Goal: Task Accomplishment & Management: Complete application form

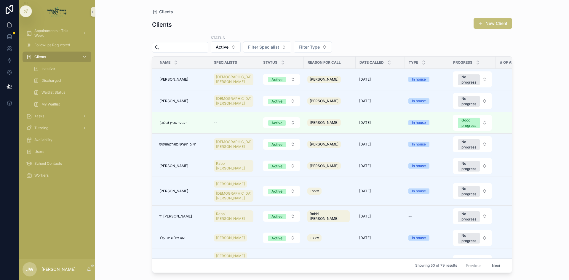
click at [488, 23] on button "New Client" at bounding box center [493, 23] width 39 height 11
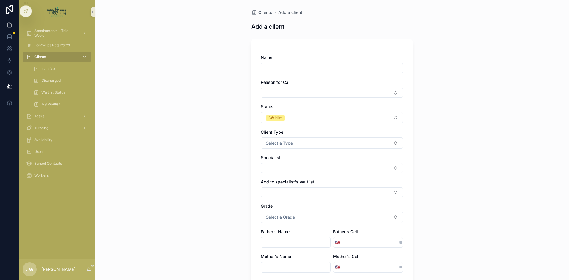
click at [268, 70] on input "scrollable content" at bounding box center [332, 68] width 142 height 8
type input "**********"
click at [269, 93] on button "Select Button" at bounding box center [332, 93] width 142 height 10
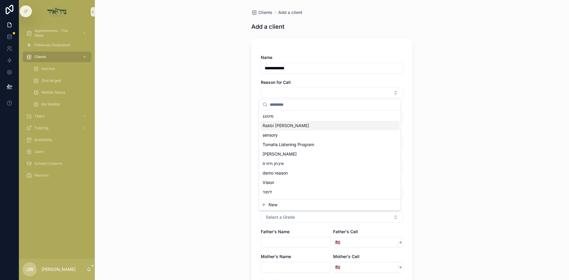
click at [284, 127] on span "Rabbi [PERSON_NAME]" at bounding box center [286, 126] width 47 height 6
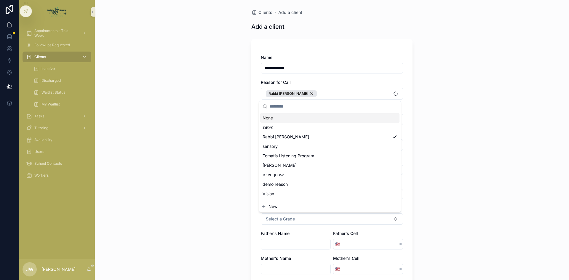
click at [215, 117] on div "**********" at bounding box center [332, 140] width 475 height 280
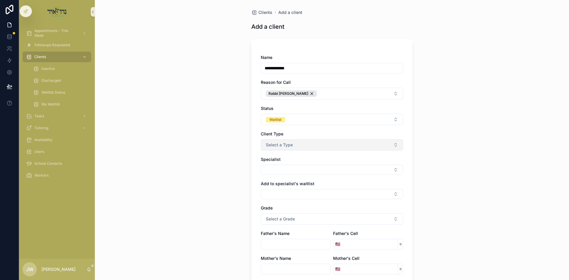
click at [288, 146] on span "Select a Type" at bounding box center [279, 145] width 27 height 6
click at [284, 170] on span "In house" at bounding box center [273, 168] width 21 height 5
click at [284, 173] on button "Select Button" at bounding box center [332, 170] width 142 height 10
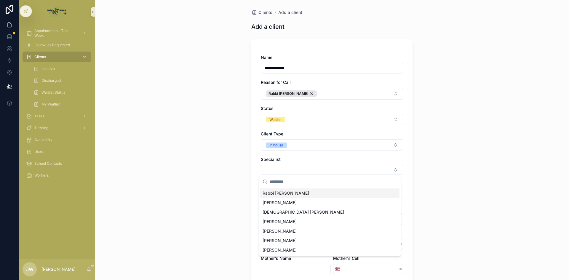
click at [294, 194] on span "Rabbi [PERSON_NAME]" at bounding box center [286, 193] width 47 height 6
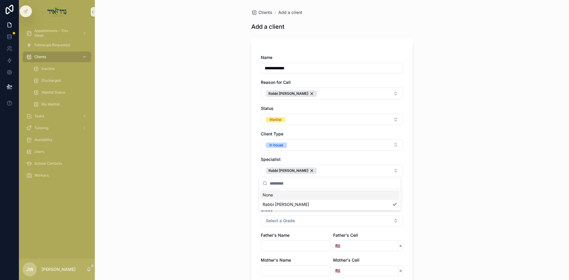
click at [480, 179] on div "**********" at bounding box center [332, 140] width 475 height 280
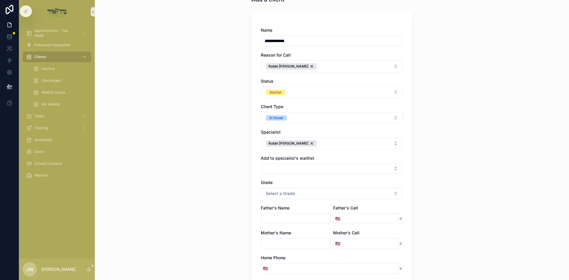
scroll to position [59, 0]
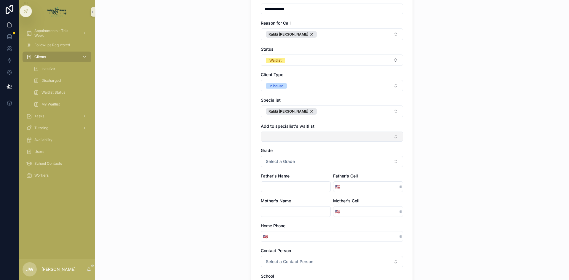
click at [306, 138] on button "Select Button" at bounding box center [332, 137] width 142 height 10
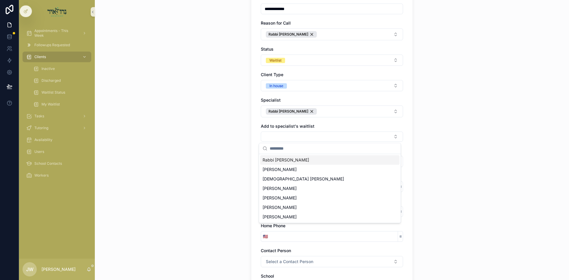
click at [295, 160] on span "Rabbi [PERSON_NAME]" at bounding box center [286, 160] width 47 height 6
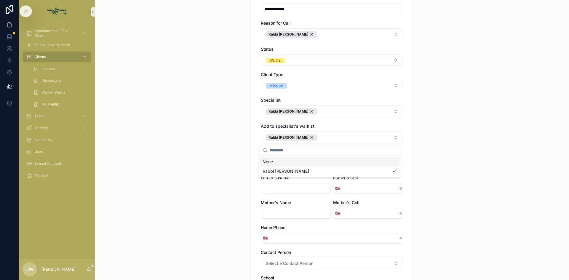
click at [443, 165] on div "**********" at bounding box center [332, 81] width 475 height 280
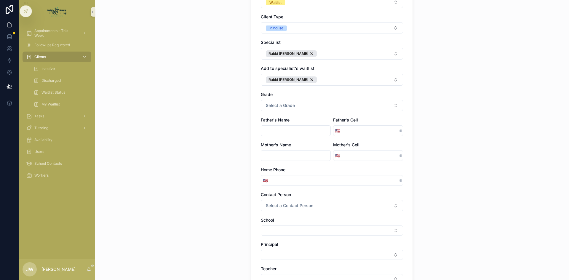
scroll to position [119, 0]
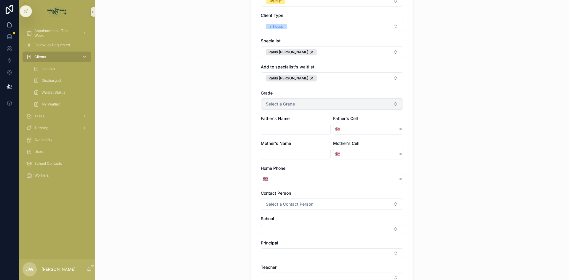
click at [279, 108] on button "Select a Grade" at bounding box center [332, 103] width 142 height 11
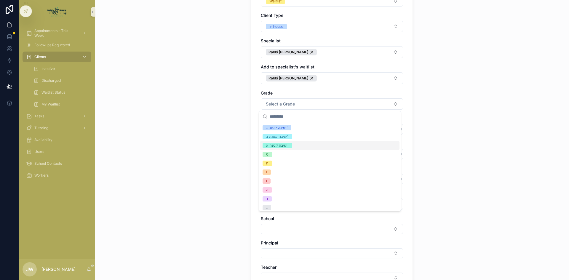
click at [272, 147] on div "ישיבה קטנה א'" at bounding box center [277, 145] width 23 height 5
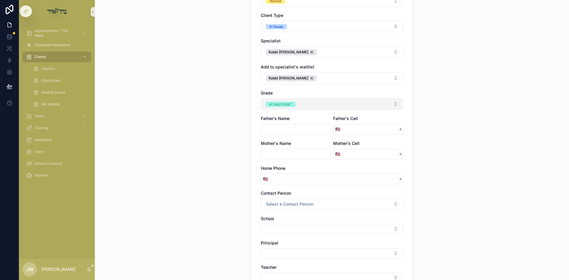
click at [280, 105] on div "ישיבה קטנה א'" at bounding box center [281, 104] width 23 height 5
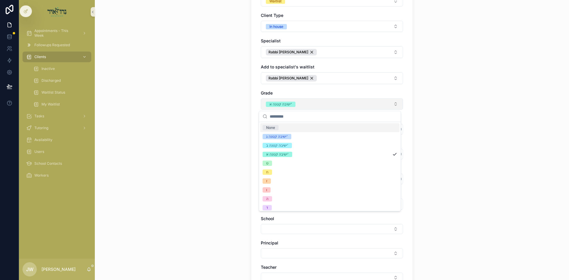
click at [298, 102] on button "ישיבה קטנה א'" at bounding box center [332, 103] width 142 height 11
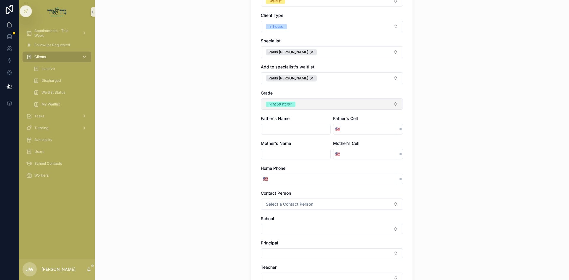
click at [298, 102] on button "ישיבה קטנה א'" at bounding box center [332, 103] width 142 height 11
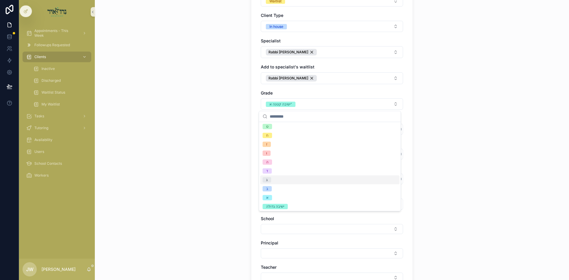
scroll to position [38, 0]
drag, startPoint x: 290, startPoint y: 202, endPoint x: 289, endPoint y: 197, distance: 4.8
click at [290, 202] on div "ישיבה גדולה" at bounding box center [329, 205] width 139 height 9
click at [237, 156] on div "**********" at bounding box center [332, 21] width 475 height 280
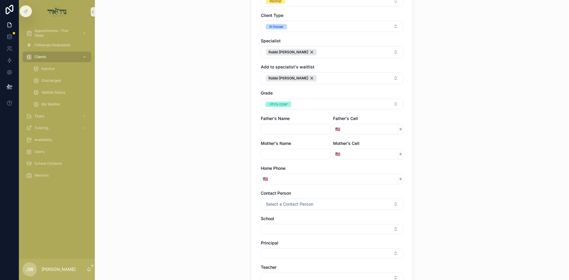
click at [268, 129] on input "scrollable content" at bounding box center [295, 129] width 69 height 8
type input "**********"
click at [361, 155] on input "scrollable content" at bounding box center [370, 154] width 56 height 8
type input "*"
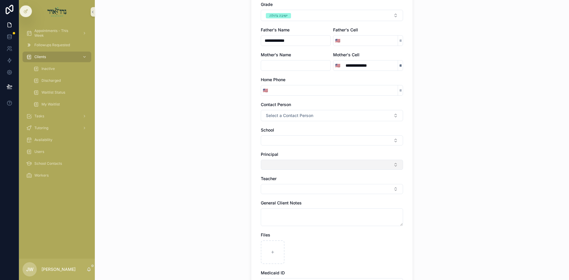
scroll to position [208, 0]
type input "**********"
click at [286, 113] on span "Select a Contact Person" at bounding box center [289, 115] width 47 height 6
click at [289, 146] on div "Mother" at bounding box center [329, 148] width 139 height 9
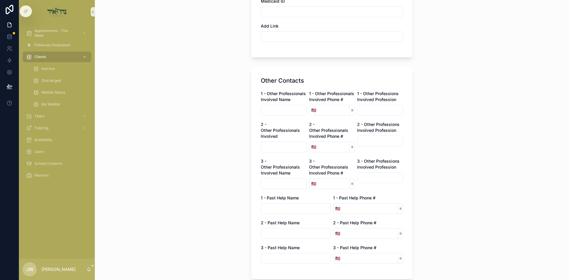
scroll to position [525, 0]
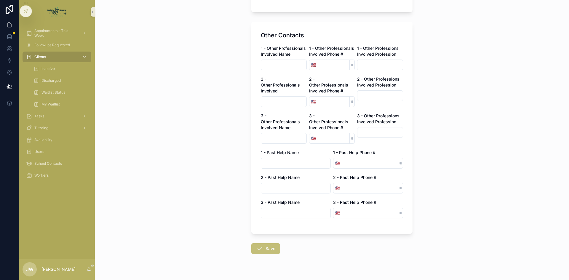
click at [267, 243] on button "Save" at bounding box center [265, 248] width 29 height 11
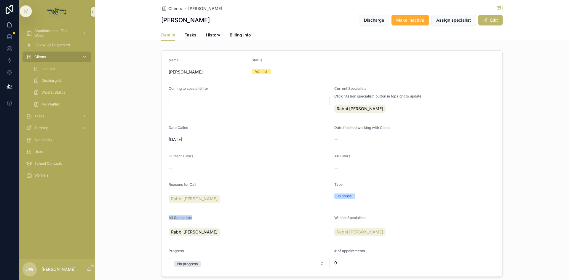
drag, startPoint x: 166, startPoint y: 219, endPoint x: 203, endPoint y: 218, distance: 36.8
click at [203, 218] on form "Name [PERSON_NAME] Status Waitlist Coming to specialist for Current Specialists…" at bounding box center [332, 164] width 341 height 226
click at [111, 225] on div "Name [PERSON_NAME] Status Waitlist Coming to specialist for Current Specialists…" at bounding box center [332, 163] width 475 height 231
drag, startPoint x: 111, startPoint y: 225, endPoint x: 213, endPoint y: 219, distance: 102.2
click at [213, 219] on div "Name [PERSON_NAME] Status Waitlist Coming to specialist for Current Specialists…" at bounding box center [332, 163] width 475 height 231
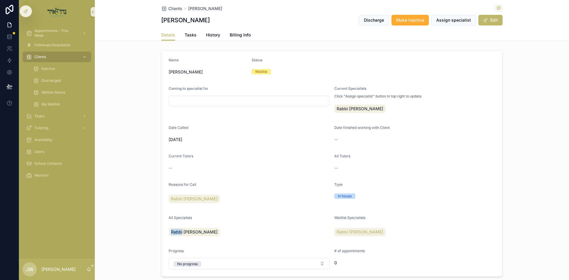
click at [213, 218] on div "All Specialists" at bounding box center [249, 219] width 161 height 7
drag, startPoint x: 214, startPoint y: 218, endPoint x: 149, endPoint y: 217, distance: 64.7
click at [149, 217] on div "Name [PERSON_NAME] Status Waitlist Coming to specialist for Current Specialists…" at bounding box center [332, 163] width 475 height 231
drag, startPoint x: 149, startPoint y: 217, endPoint x: 225, endPoint y: 217, distance: 75.3
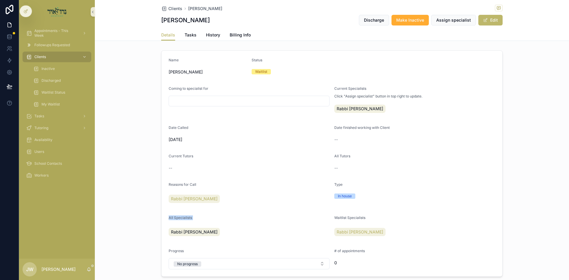
click at [225, 217] on div "Name [PERSON_NAME] Status Waitlist Coming to specialist for Current Specialists…" at bounding box center [332, 163] width 475 height 231
click at [225, 217] on div "All Specialists" at bounding box center [249, 219] width 161 height 7
drag, startPoint x: 225, startPoint y: 217, endPoint x: 140, endPoint y: 219, distance: 85.1
click at [140, 219] on div "Name [PERSON_NAME] Status Waitlist Coming to specialist for Current Specialists…" at bounding box center [332, 163] width 475 height 231
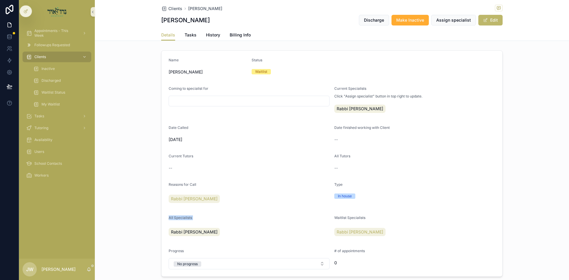
drag, startPoint x: 140, startPoint y: 219, endPoint x: 237, endPoint y: 219, distance: 97.6
click at [237, 219] on div "Name [PERSON_NAME] Status Waitlist Coming to specialist for Current Specialists…" at bounding box center [332, 163] width 475 height 231
click at [237, 219] on div "All Specialists" at bounding box center [249, 219] width 161 height 7
drag, startPoint x: 237, startPoint y: 219, endPoint x: 146, endPoint y: 220, distance: 91.4
click at [146, 220] on div "Name [PERSON_NAME] Status Waitlist Coming to specialist for Current Specialists…" at bounding box center [332, 163] width 475 height 231
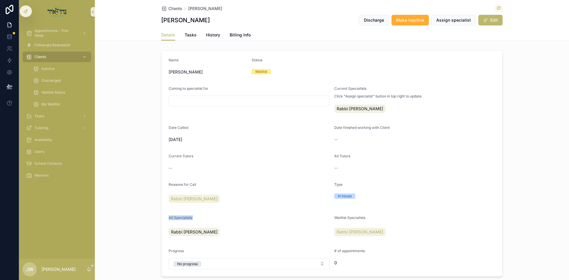
click at [146, 220] on div "Name [PERSON_NAME] Status Waitlist Coming to specialist for Current Specialists…" at bounding box center [332, 163] width 475 height 231
drag, startPoint x: 146, startPoint y: 220, endPoint x: 200, endPoint y: 221, distance: 54.6
click at [200, 221] on div "Name [PERSON_NAME] Status Waitlist Coming to specialist for Current Specialists…" at bounding box center [332, 163] width 475 height 231
click at [200, 221] on div "All Specialists" at bounding box center [249, 219] width 161 height 7
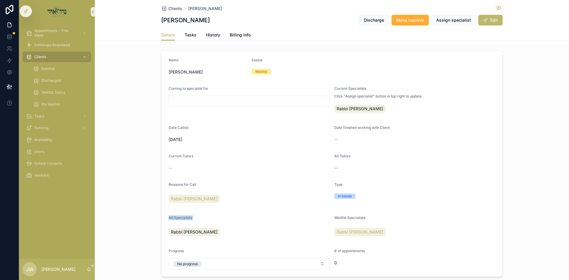
drag, startPoint x: 200, startPoint y: 221, endPoint x: 157, endPoint y: 222, distance: 43.3
click at [157, 222] on div "Name [PERSON_NAME] Status Waitlist Coming to specialist for Current Specialists…" at bounding box center [332, 163] width 475 height 231
click at [149, 221] on div "Name [PERSON_NAME] Status Waitlist Coming to specialist for Current Specialists…" at bounding box center [332, 163] width 475 height 231
drag, startPoint x: 149, startPoint y: 221, endPoint x: 212, endPoint y: 219, distance: 62.6
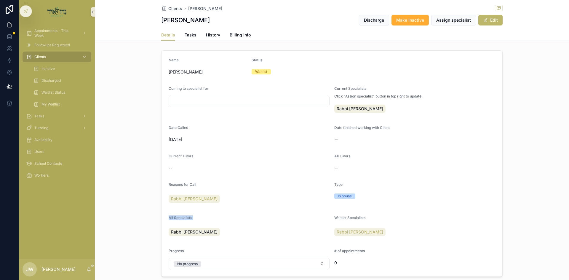
click at [212, 219] on div "Name [PERSON_NAME] Status Waitlist Coming to specialist for Current Specialists…" at bounding box center [332, 163] width 475 height 231
click at [212, 219] on div "All Specialists" at bounding box center [249, 219] width 161 height 7
drag, startPoint x: 212, startPoint y: 219, endPoint x: 149, endPoint y: 220, distance: 62.9
click at [149, 220] on div "Name [PERSON_NAME] Status Waitlist Coming to specialist for Current Specialists…" at bounding box center [332, 163] width 475 height 231
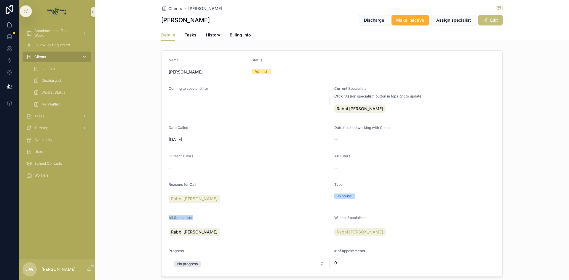
click at [482, 23] on button "Edit" at bounding box center [491, 20] width 24 height 11
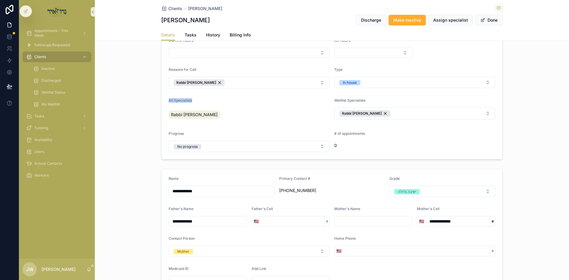
scroll to position [148, 0]
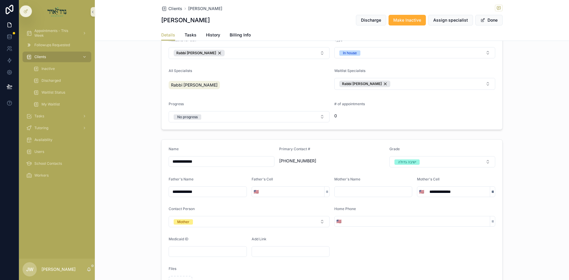
click at [275, 192] on input "scrollable content" at bounding box center [293, 192] width 64 height 8
type input "**********"
click at [486, 22] on button "Done" at bounding box center [489, 20] width 27 height 11
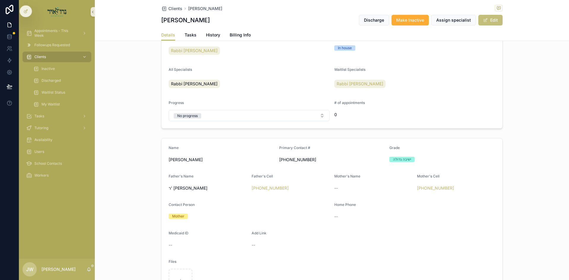
scroll to position [145, 0]
